Goal: Transaction & Acquisition: Obtain resource

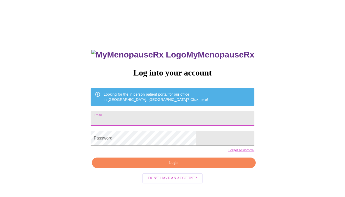
click at [187, 118] on input "Email" at bounding box center [173, 118] width 164 height 15
type input "[EMAIL_ADDRESS][DOMAIN_NAME]"
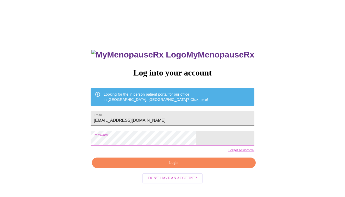
click at [194, 166] on span "Login" at bounding box center [174, 162] width 152 height 7
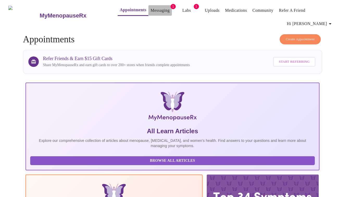
click at [151, 11] on link "Messaging" at bounding box center [160, 10] width 19 height 7
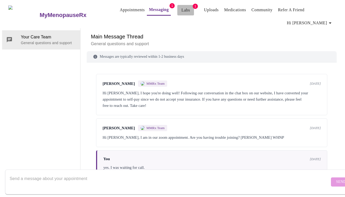
click at [182, 11] on link "Labs" at bounding box center [186, 10] width 9 height 7
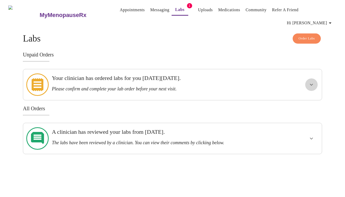
click at [311, 81] on icon "show more" at bounding box center [312, 84] width 6 height 6
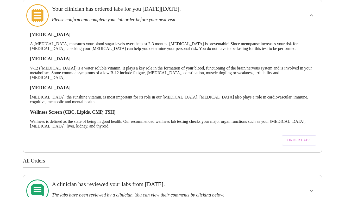
scroll to position [76, 0]
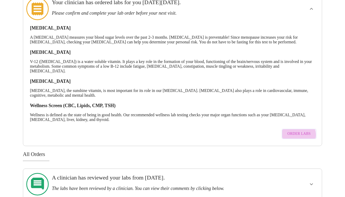
click at [296, 130] on span "Order Labs" at bounding box center [299, 133] width 23 height 7
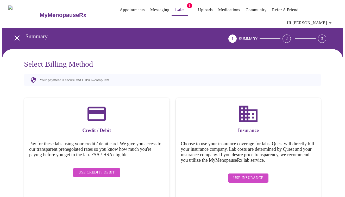
click at [259, 174] on span "Use Insurance" at bounding box center [249, 177] width 30 height 7
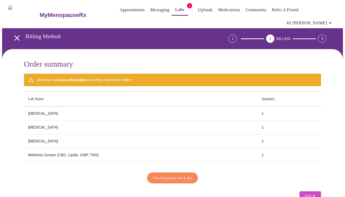
scroll to position [7, 0]
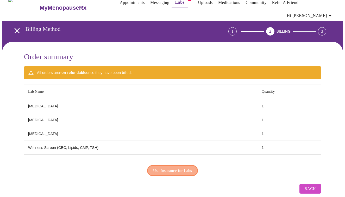
click at [177, 167] on span "Use Insurance for Labs" at bounding box center [172, 170] width 39 height 7
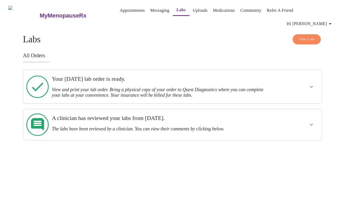
click at [311, 86] on icon "show more" at bounding box center [311, 87] width 3 height 2
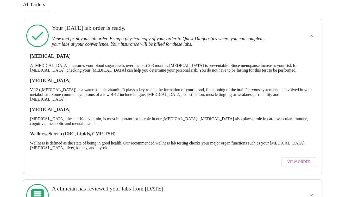
scroll to position [62, 0]
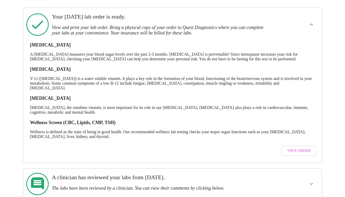
click at [300, 147] on span "View Order" at bounding box center [298, 150] width 23 height 7
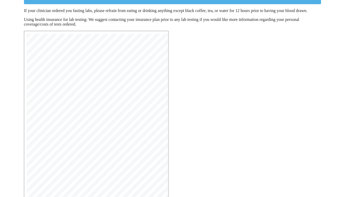
scroll to position [118, 0]
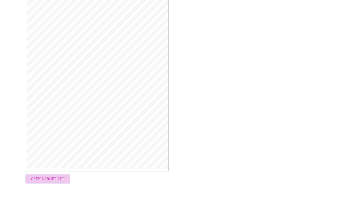
click at [54, 177] on span "Open Larger PDF" at bounding box center [48, 178] width 34 height 7
